Goal: Use online tool/utility: Utilize a website feature to perform a specific function

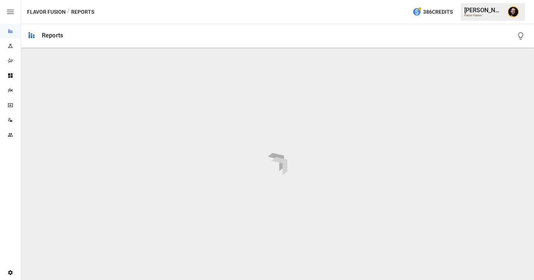
click at [17, 88] on div "Plans" at bounding box center [10, 91] width 21 height 6
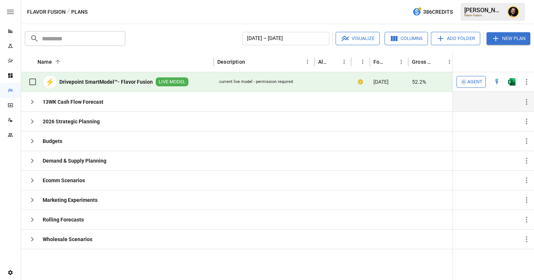
click at [31, 102] on icon "button" at bounding box center [32, 102] width 9 height 9
click at [32, 104] on icon "button" at bounding box center [32, 102] width 3 height 4
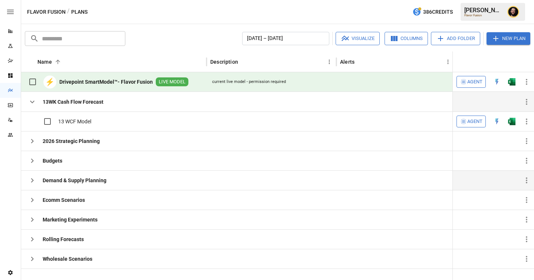
click at [31, 184] on icon "button" at bounding box center [32, 180] width 9 height 9
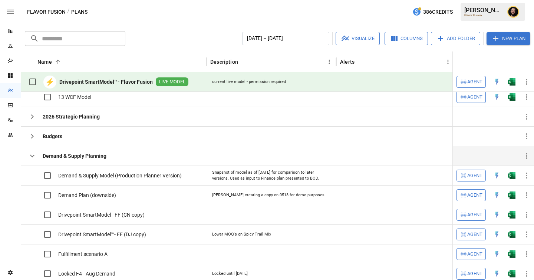
scroll to position [38, 0]
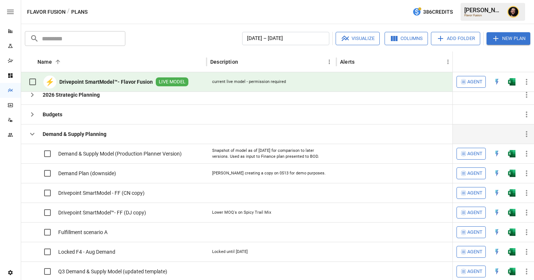
click at [34, 136] on icon "button" at bounding box center [32, 134] width 9 height 9
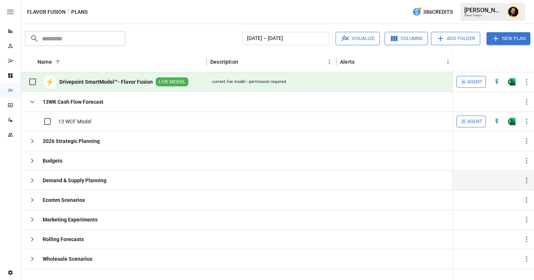
scroll to position [0, 0]
click at [33, 254] on button "button" at bounding box center [32, 259] width 15 height 15
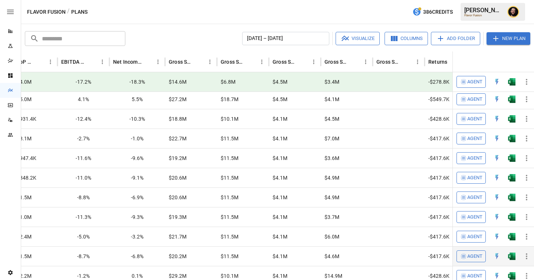
scroll to position [0, 583]
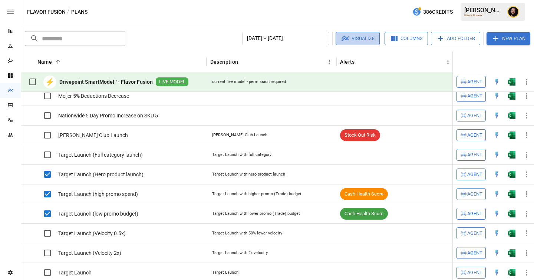
click at [358, 39] on button "Visualize" at bounding box center [358, 38] width 44 height 13
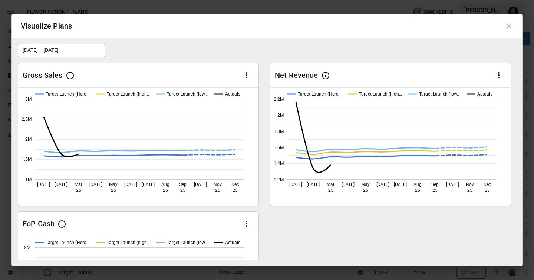
click at [508, 28] on icon at bounding box center [508, 26] width 9 height 9
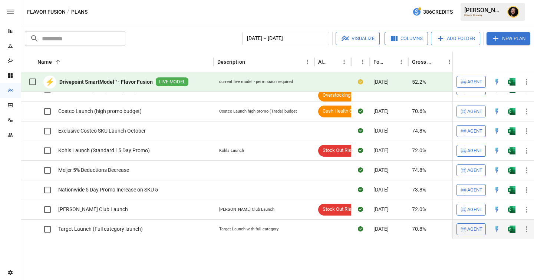
scroll to position [74, 0]
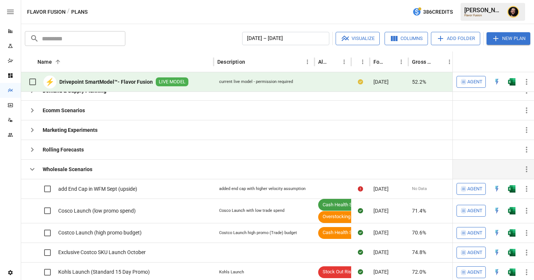
click at [30, 168] on icon "button" at bounding box center [32, 169] width 4 height 3
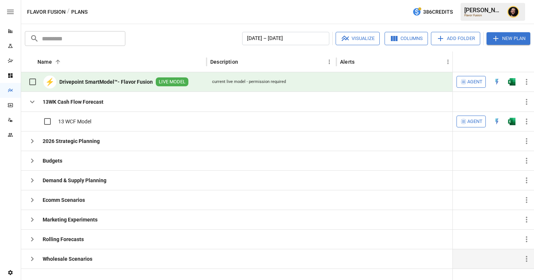
scroll to position [0, 0]
click at [33, 103] on icon "button" at bounding box center [32, 102] width 9 height 9
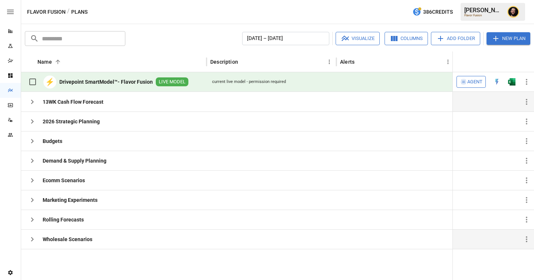
click at [472, 84] on span "Agent" at bounding box center [474, 82] width 15 height 9
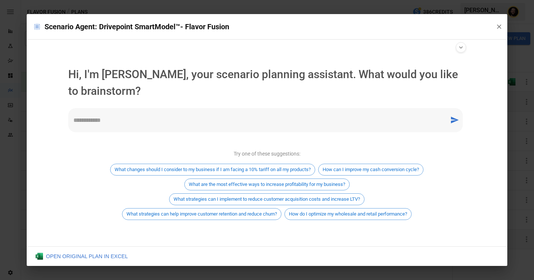
click at [134, 115] on div "* ​" at bounding box center [265, 120] width 395 height 24
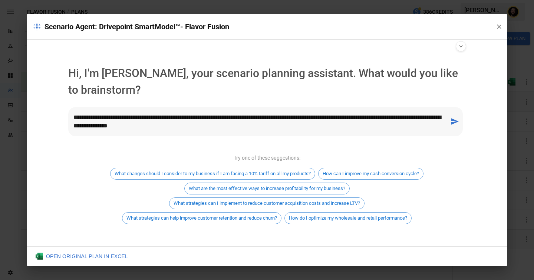
type textarea "**********"
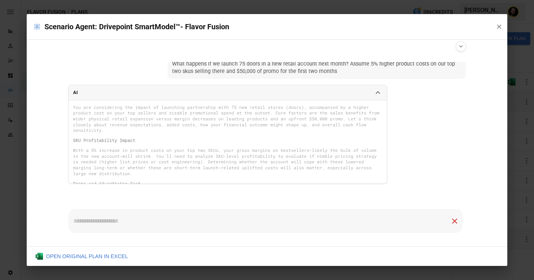
scroll to position [40, 0]
